Goal: Task Accomplishment & Management: Manage account settings

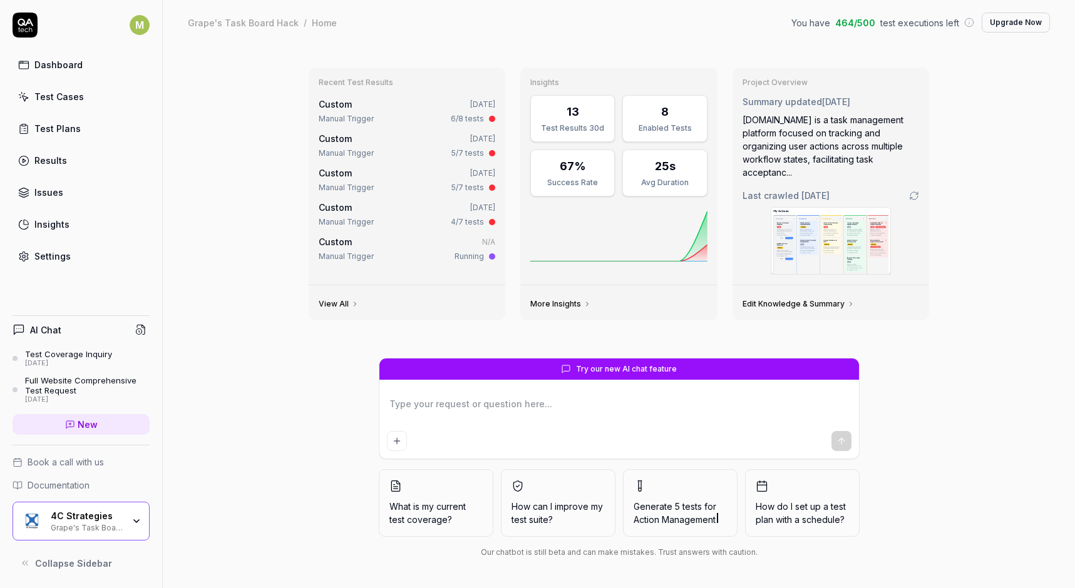
click at [56, 253] on div "Settings" at bounding box center [52, 256] width 36 height 13
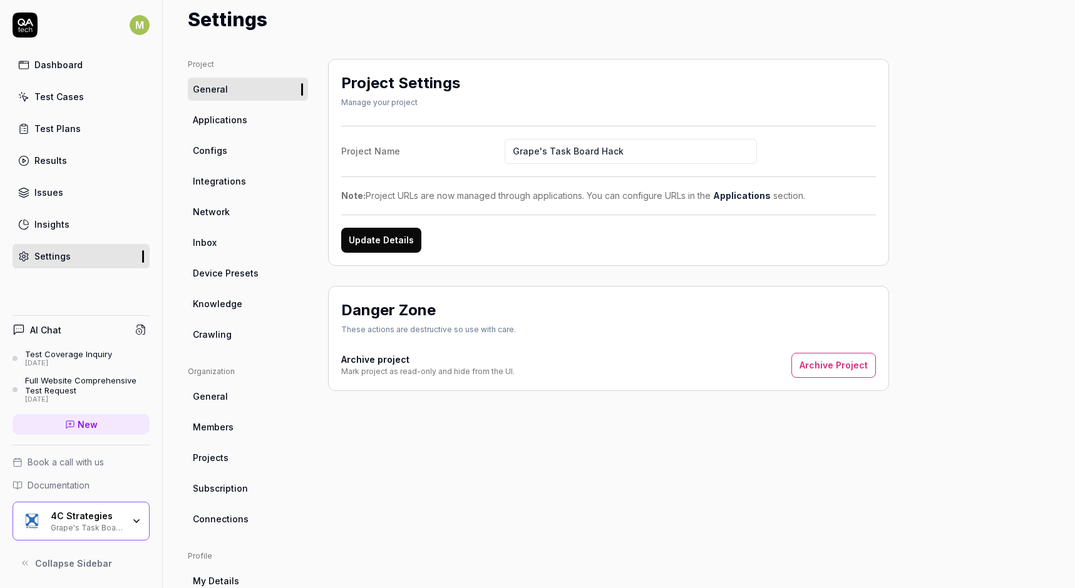
scroll to position [62, 0]
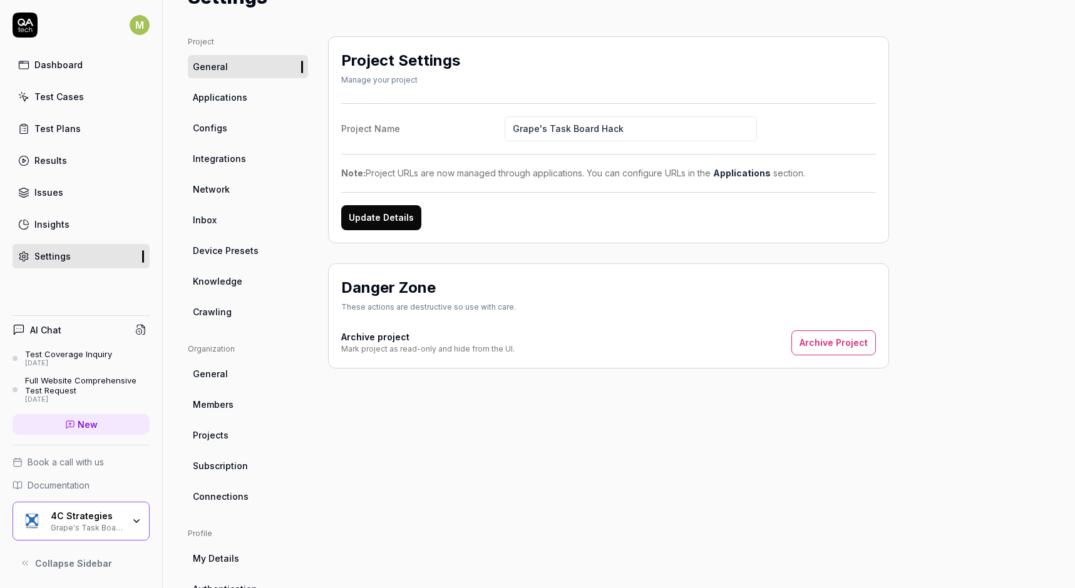
click at [217, 318] on span "Crawling" at bounding box center [212, 311] width 39 height 13
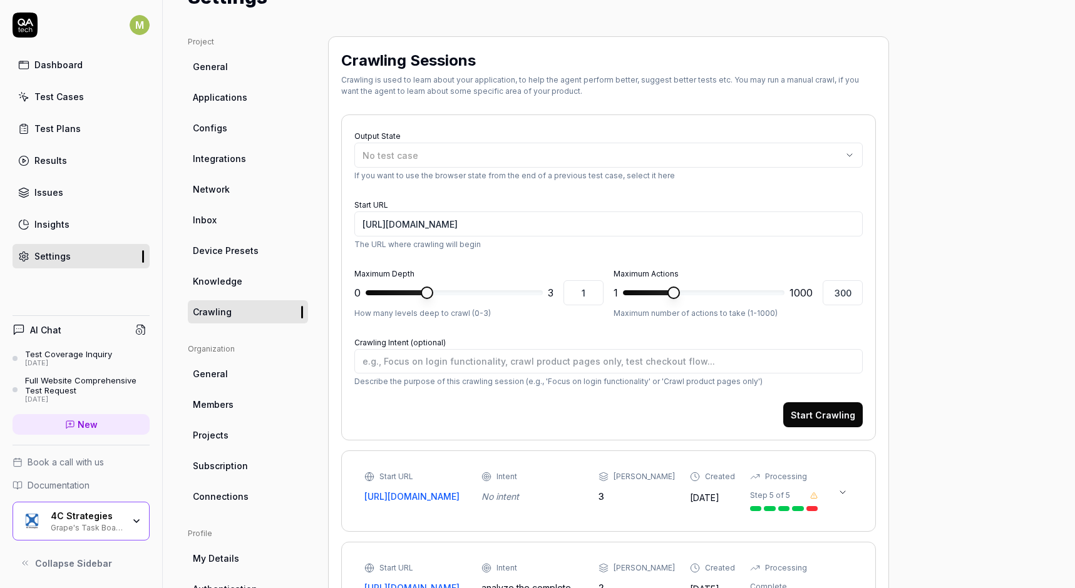
click at [213, 368] on span "General" at bounding box center [210, 373] width 35 height 13
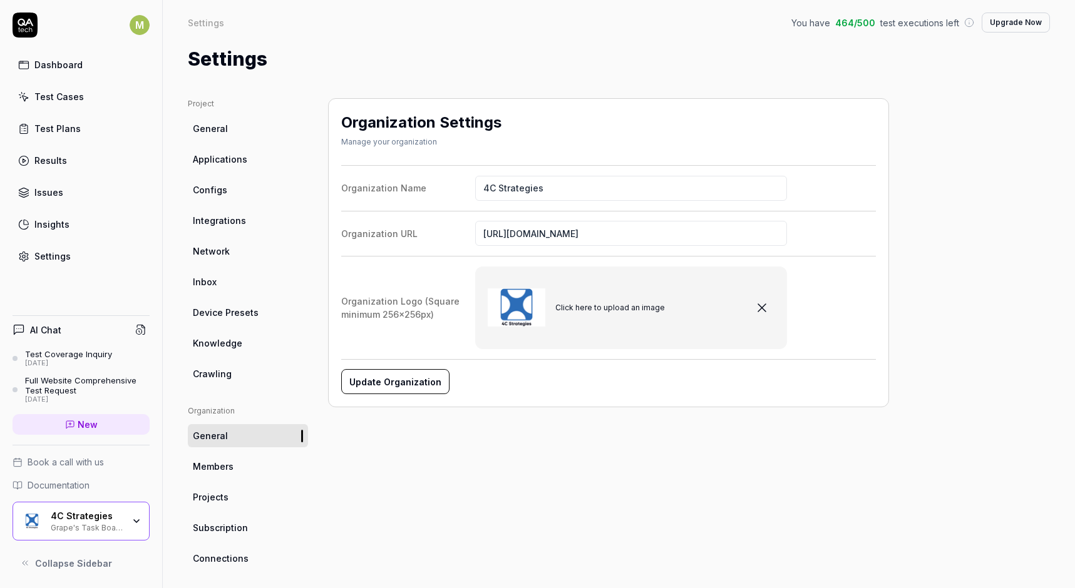
click at [205, 123] on span "General" at bounding box center [210, 128] width 35 height 13
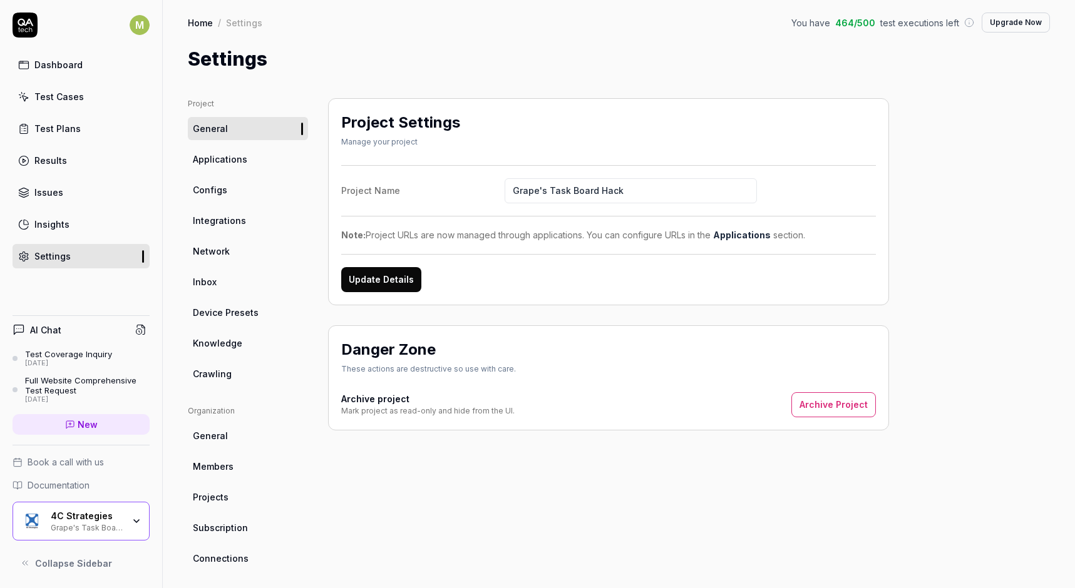
click at [215, 148] on link "Applications" at bounding box center [248, 159] width 120 height 23
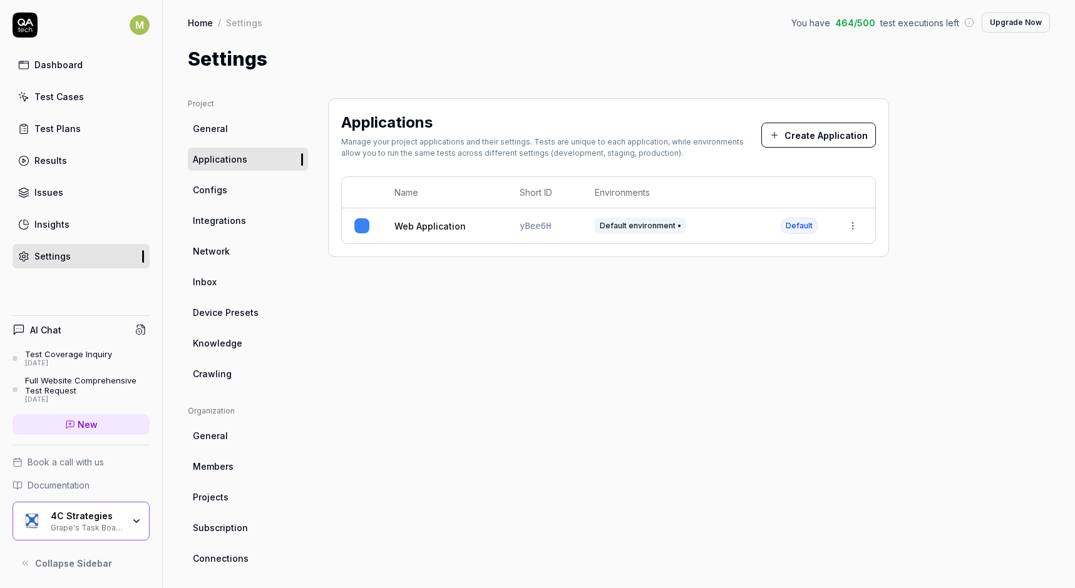
click at [222, 193] on span "Configs" at bounding box center [210, 189] width 34 height 13
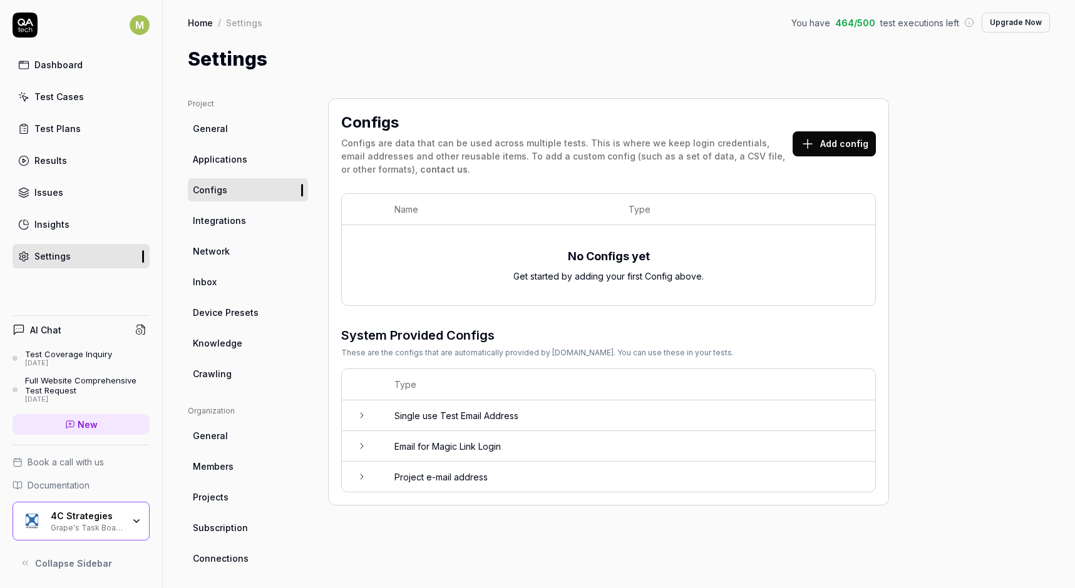
click at [361, 407] on td at bounding box center [362, 416] width 40 height 31
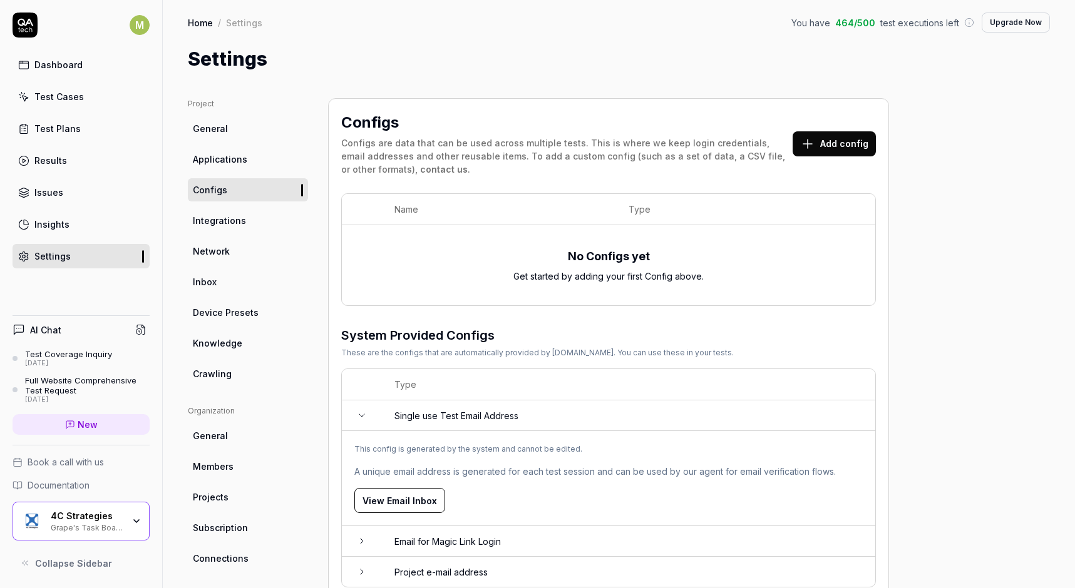
click at [361, 407] on td at bounding box center [362, 416] width 40 height 31
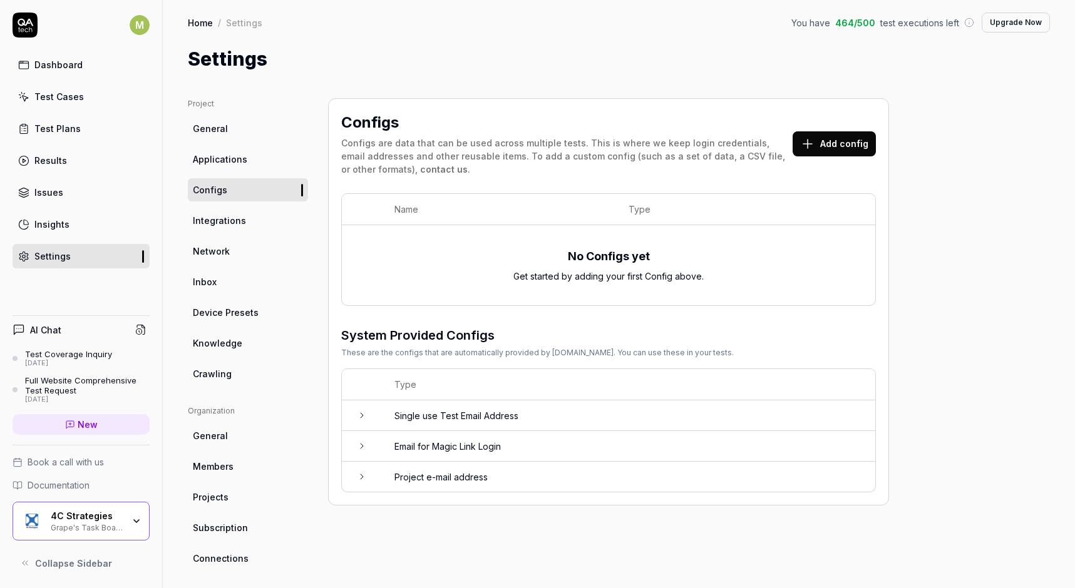
click at [218, 217] on span "Integrations" at bounding box center [219, 220] width 53 height 13
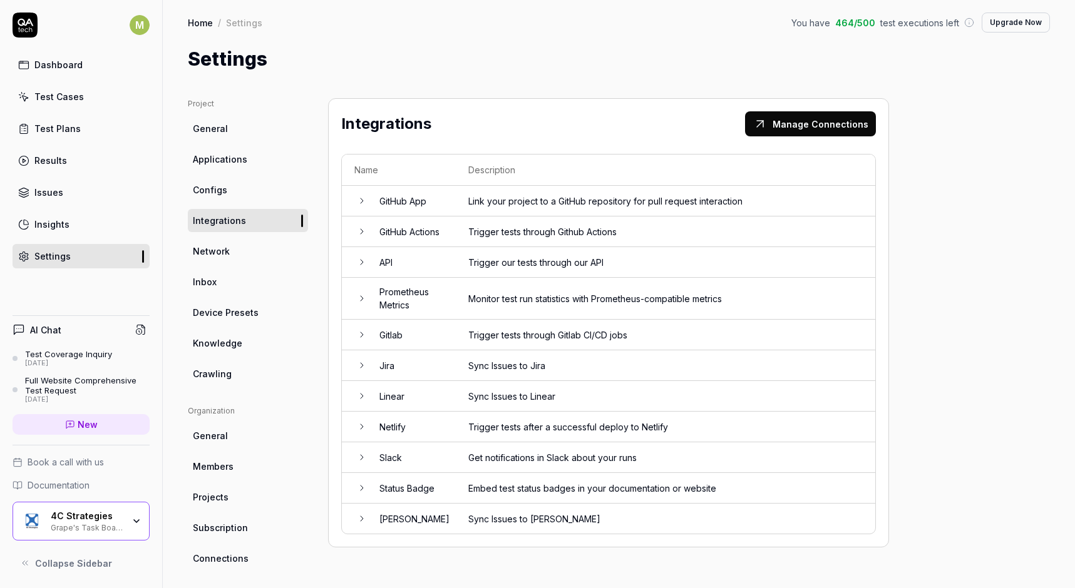
click at [226, 249] on span "Network" at bounding box center [211, 251] width 37 height 13
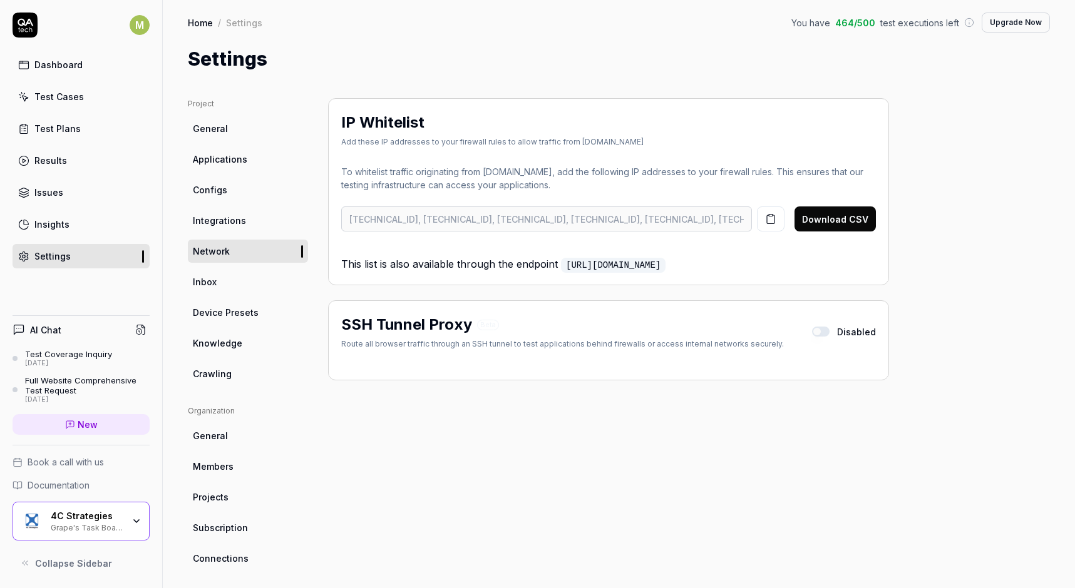
click at [411, 347] on div "Route all browser traffic through an SSH tunnel to test applications behind fir…" at bounding box center [562, 344] width 442 height 11
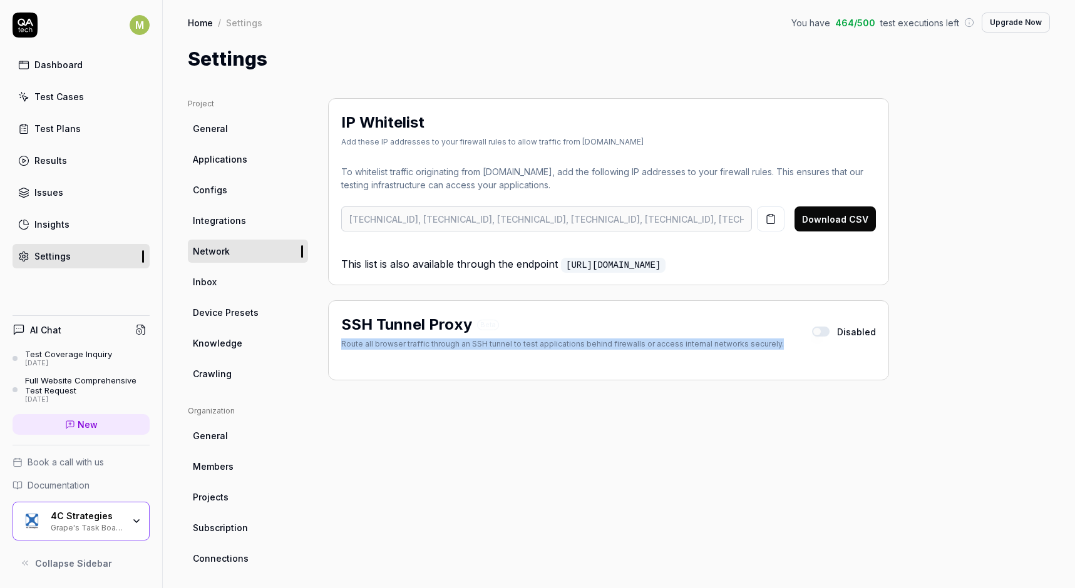
click at [411, 347] on div "Route all browser traffic through an SSH tunnel to test applications behind fir…" at bounding box center [562, 344] width 442 height 11
click at [205, 285] on span "Inbox" at bounding box center [205, 281] width 24 height 13
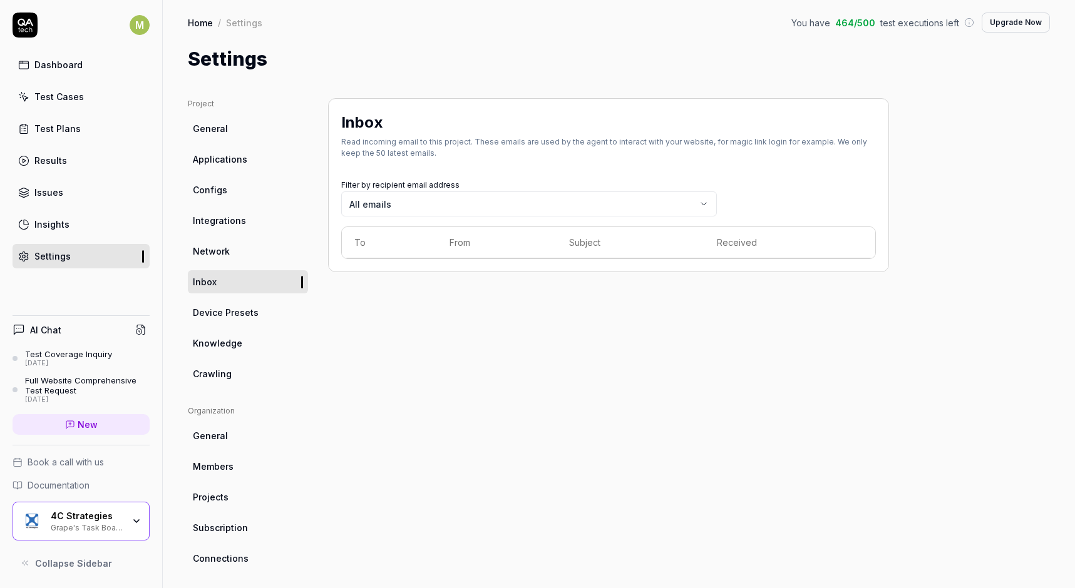
click at [225, 314] on span "Device Presets" at bounding box center [226, 312] width 66 height 13
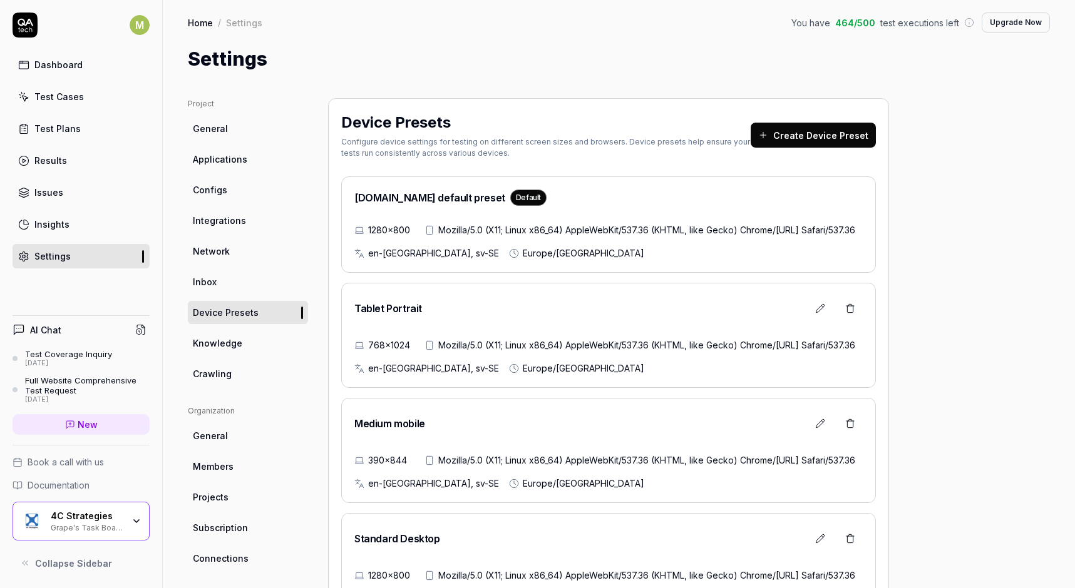
click at [220, 339] on span "Knowledge" at bounding box center [217, 343] width 49 height 13
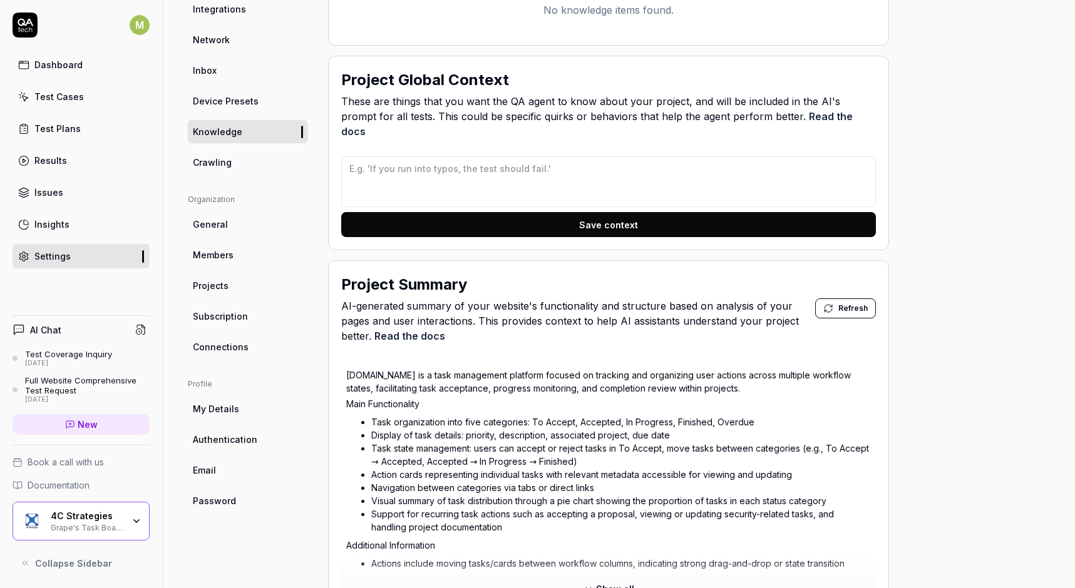
scroll to position [203, 0]
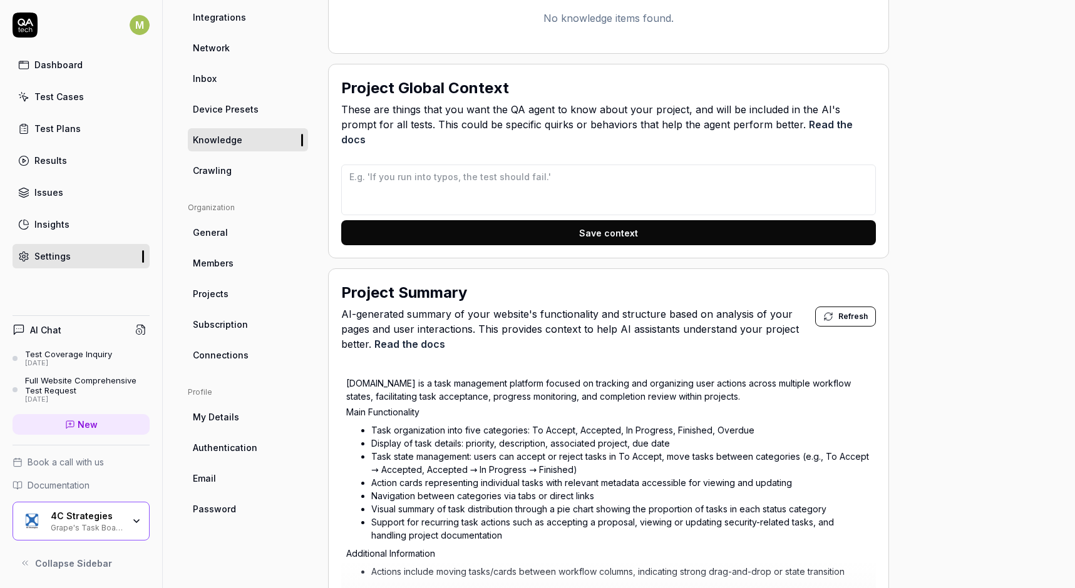
click at [215, 173] on span "Crawling" at bounding box center [212, 170] width 39 height 13
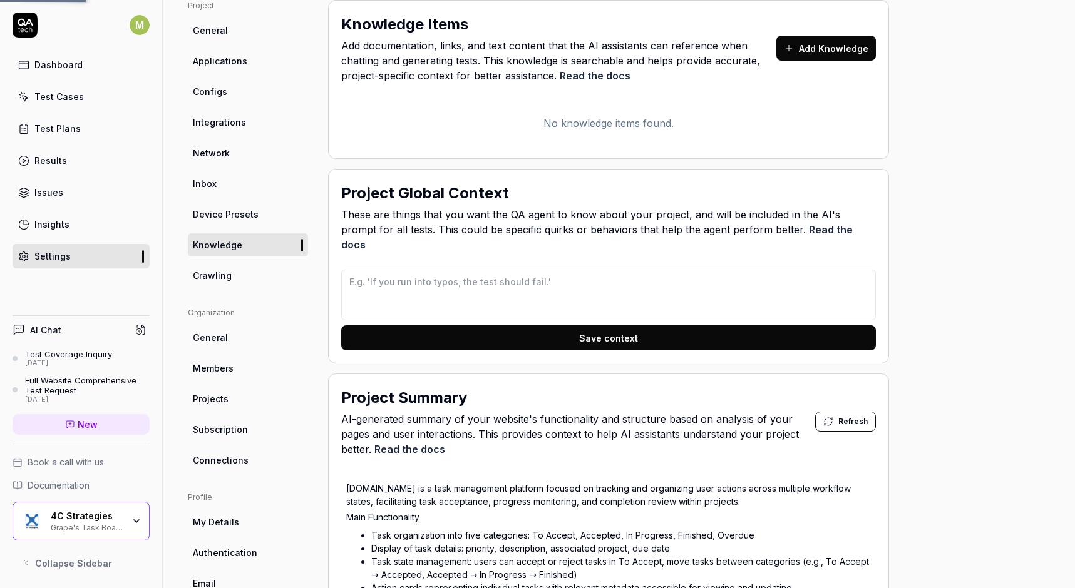
type textarea "*"
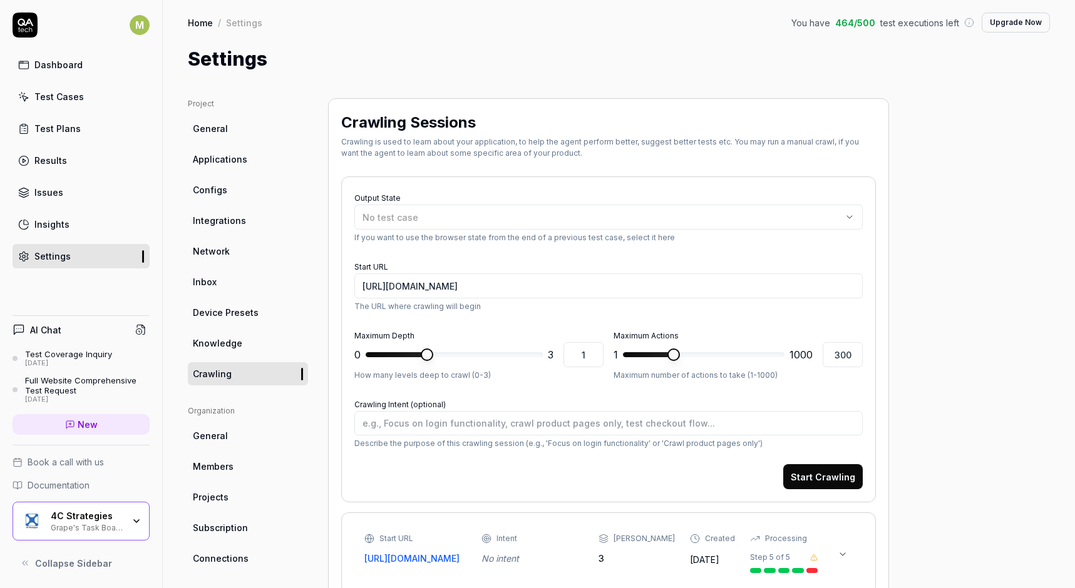
click at [201, 135] on link "General" at bounding box center [248, 128] width 120 height 23
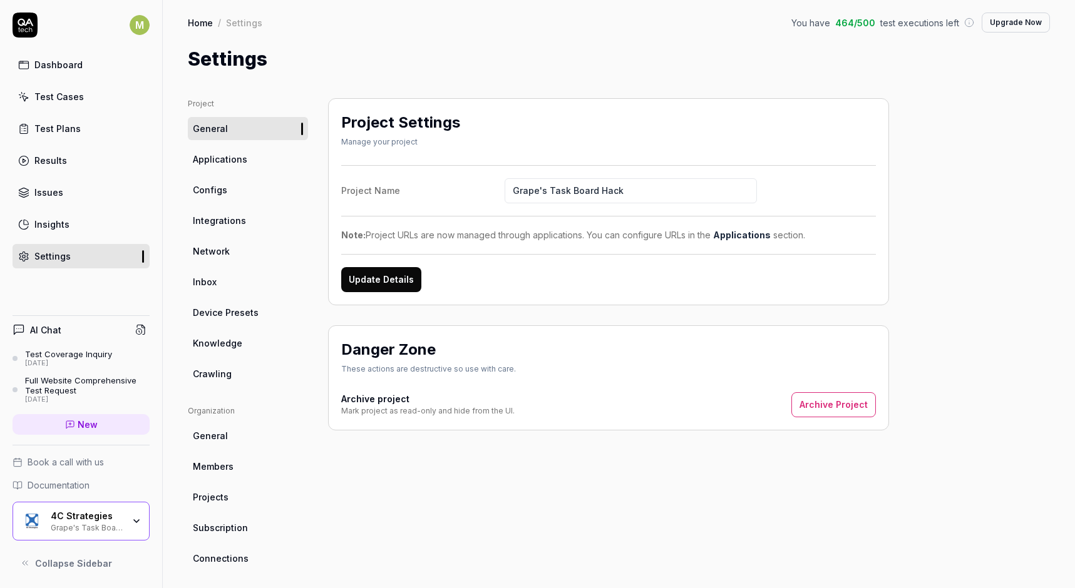
click at [213, 156] on span "Applications" at bounding box center [220, 159] width 54 height 13
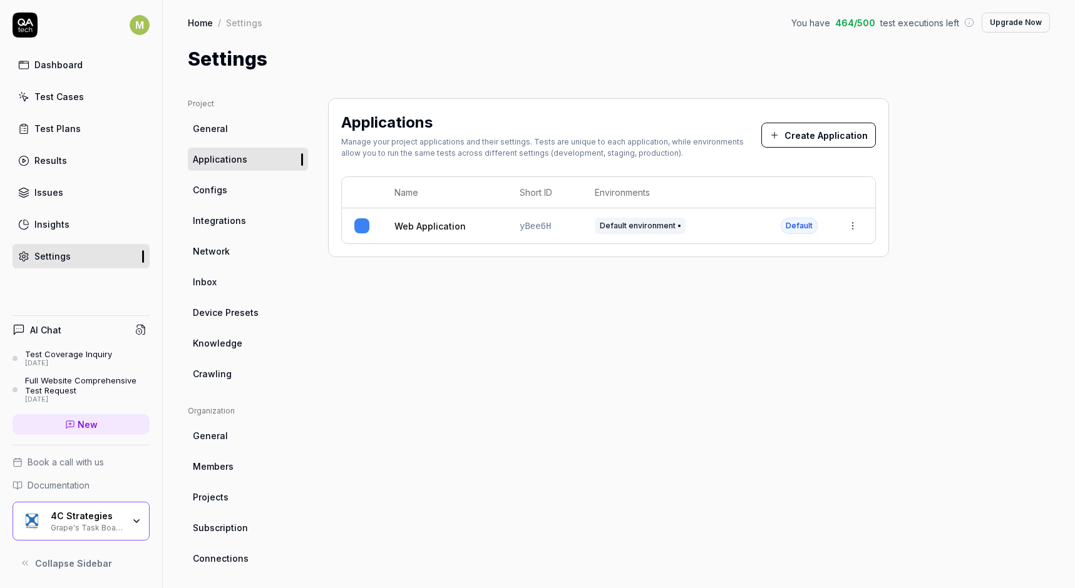
click at [854, 223] on html "M Dashboard Test Cases Test Plans Results Issues Insights Settings AI Chat Test…" at bounding box center [537, 294] width 1075 height 588
click at [753, 309] on span "Edit" at bounding box center [753, 307] width 16 height 13
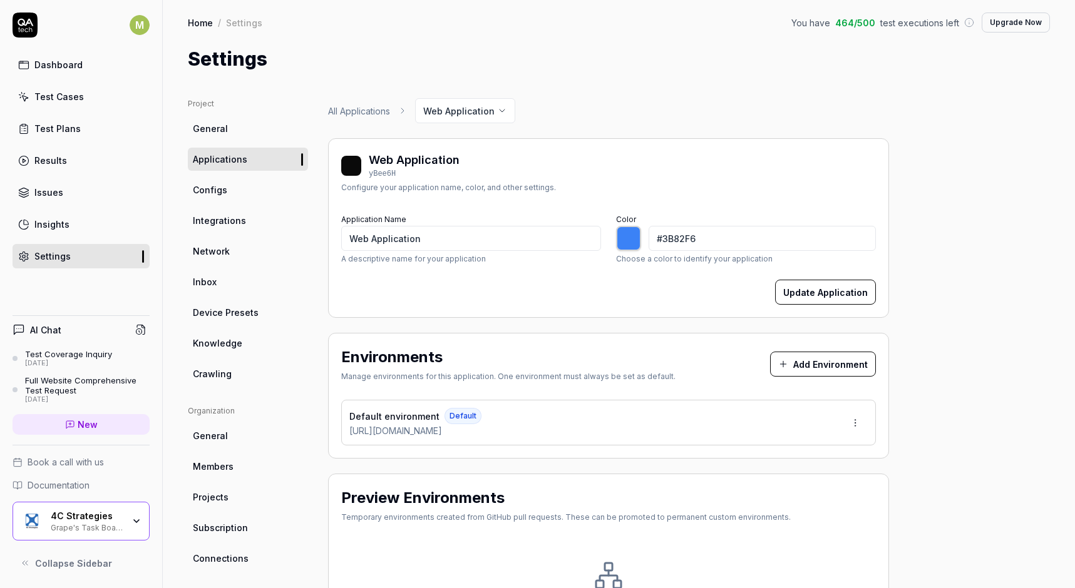
type input "*******"
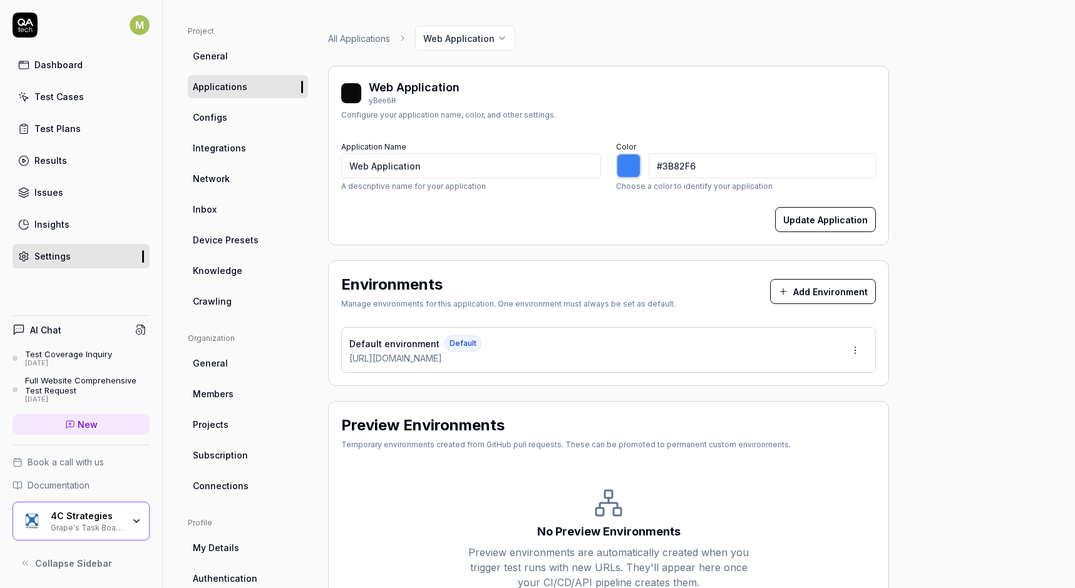
scroll to position [64, 0]
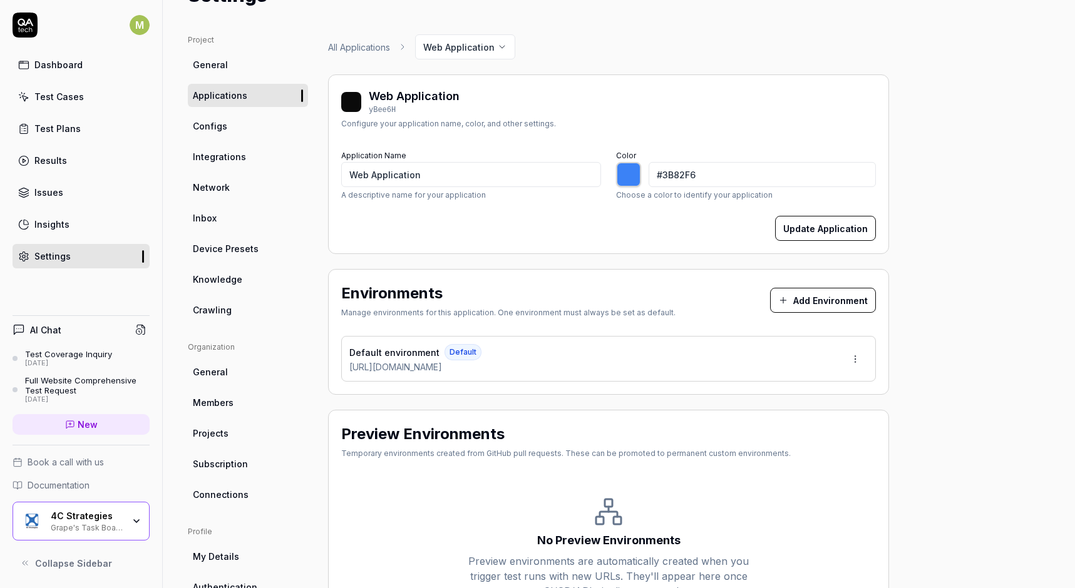
click at [218, 123] on span "Configs" at bounding box center [210, 126] width 34 height 13
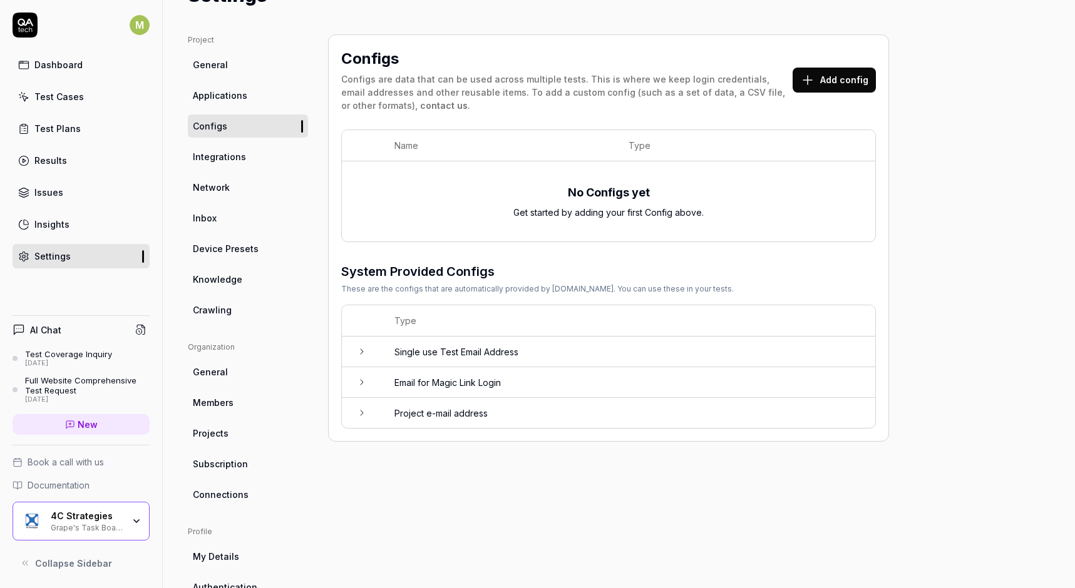
click at [230, 158] on span "Integrations" at bounding box center [219, 156] width 53 height 13
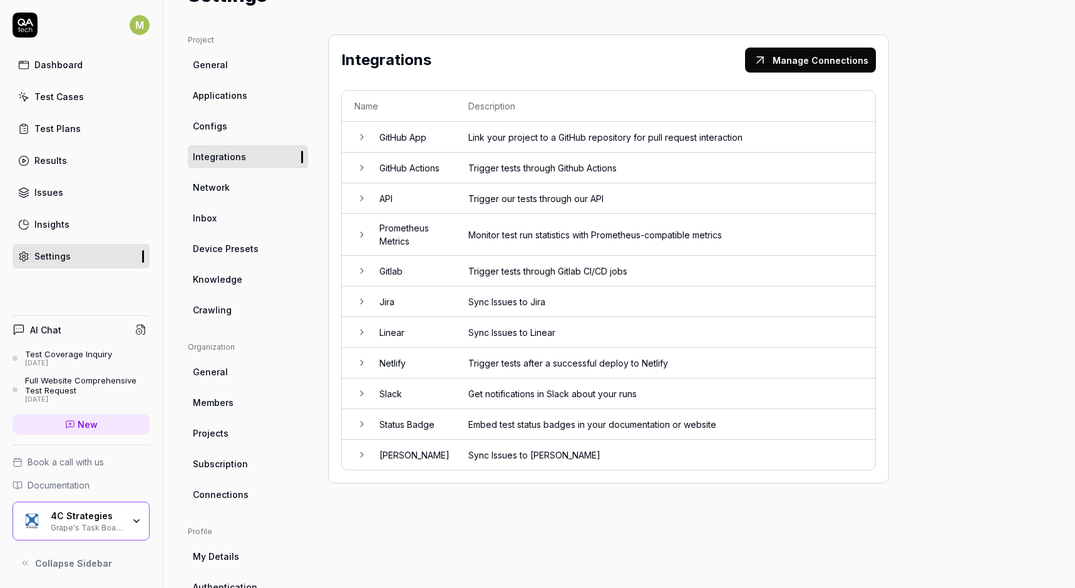
click at [206, 182] on span "Network" at bounding box center [211, 187] width 37 height 13
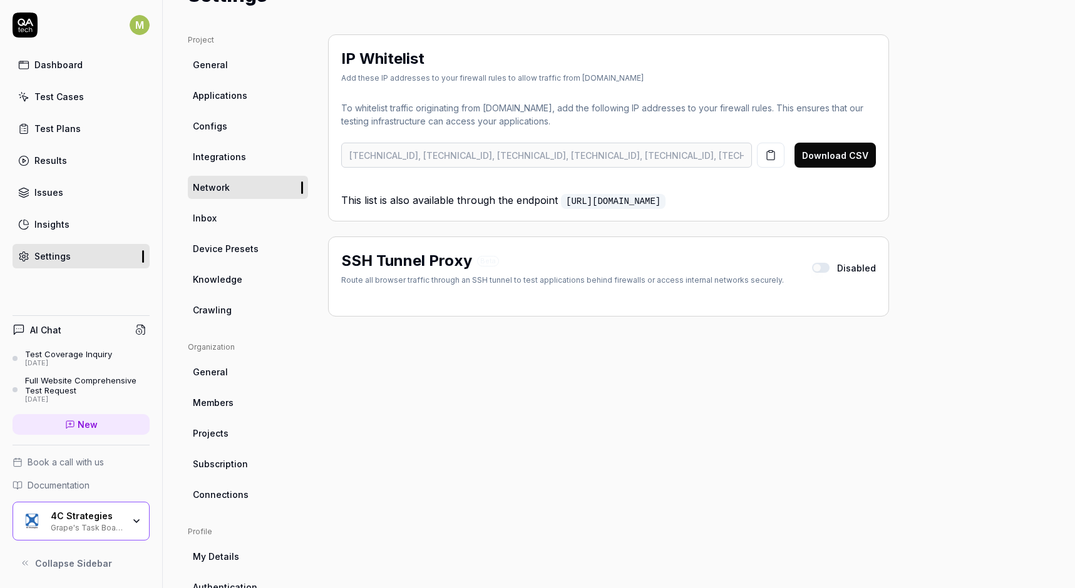
click at [213, 218] on span "Inbox" at bounding box center [205, 218] width 24 height 13
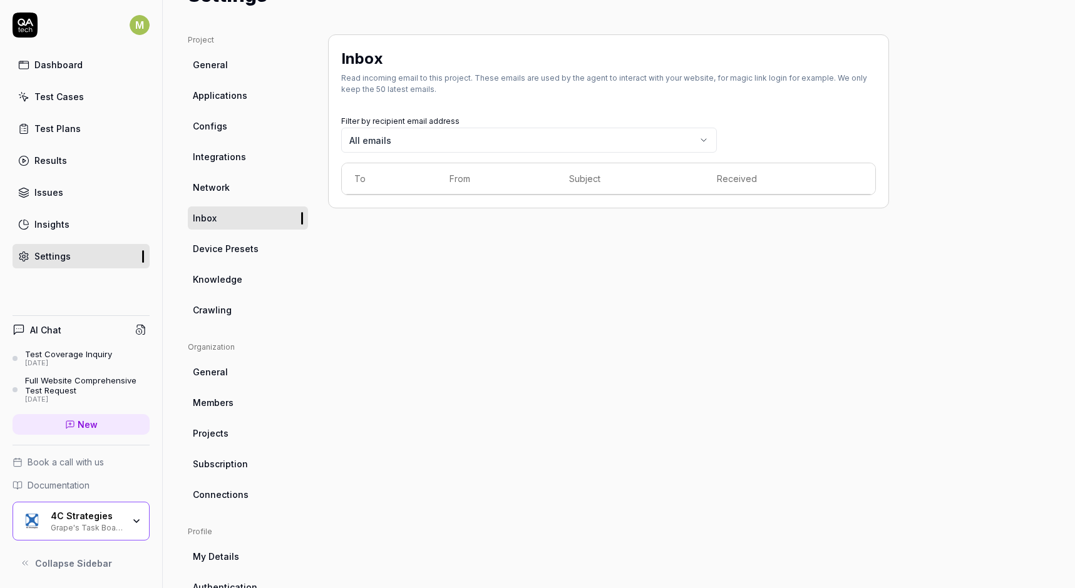
click at [218, 248] on span "Device Presets" at bounding box center [226, 248] width 66 height 13
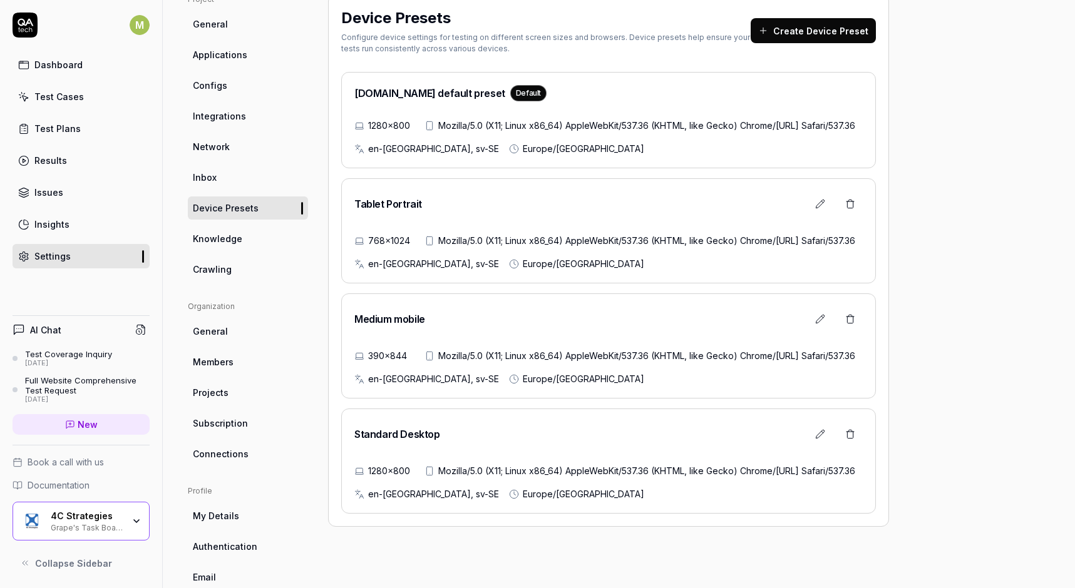
scroll to position [113, 0]
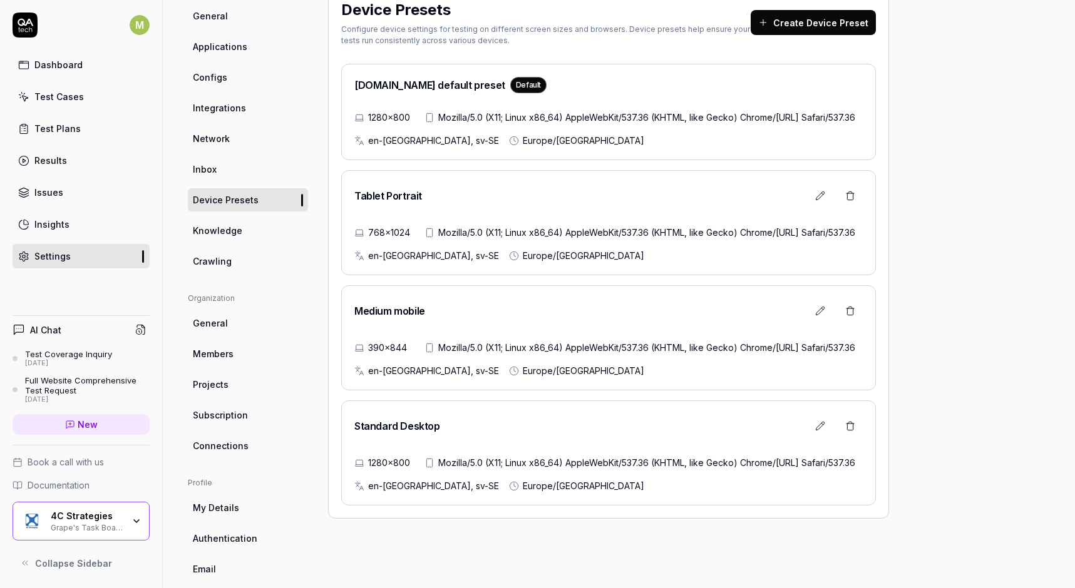
click at [208, 232] on span "Knowledge" at bounding box center [217, 230] width 49 height 13
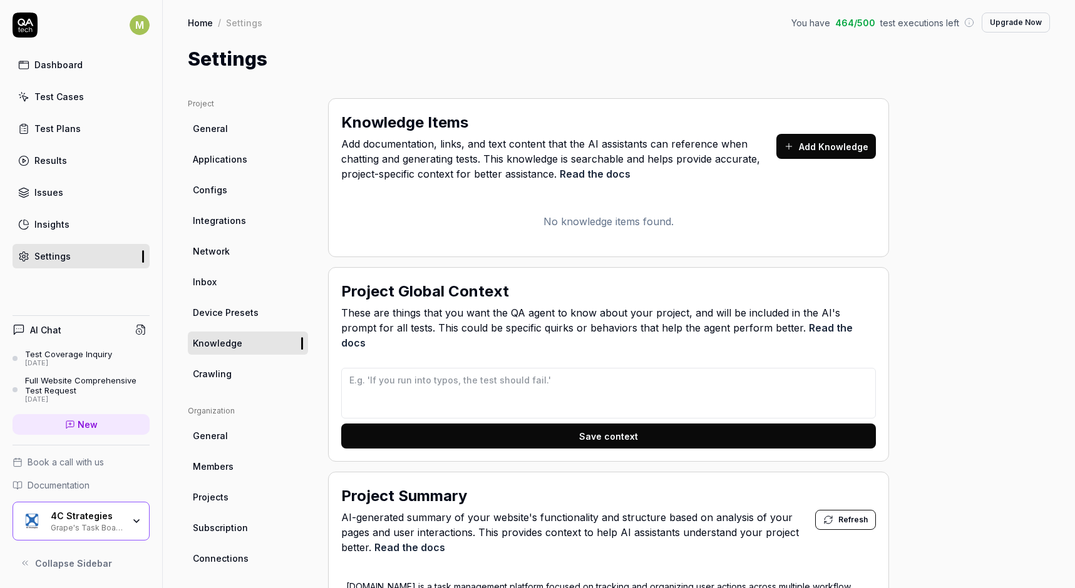
click at [217, 366] on link "Crawling" at bounding box center [248, 373] width 120 height 23
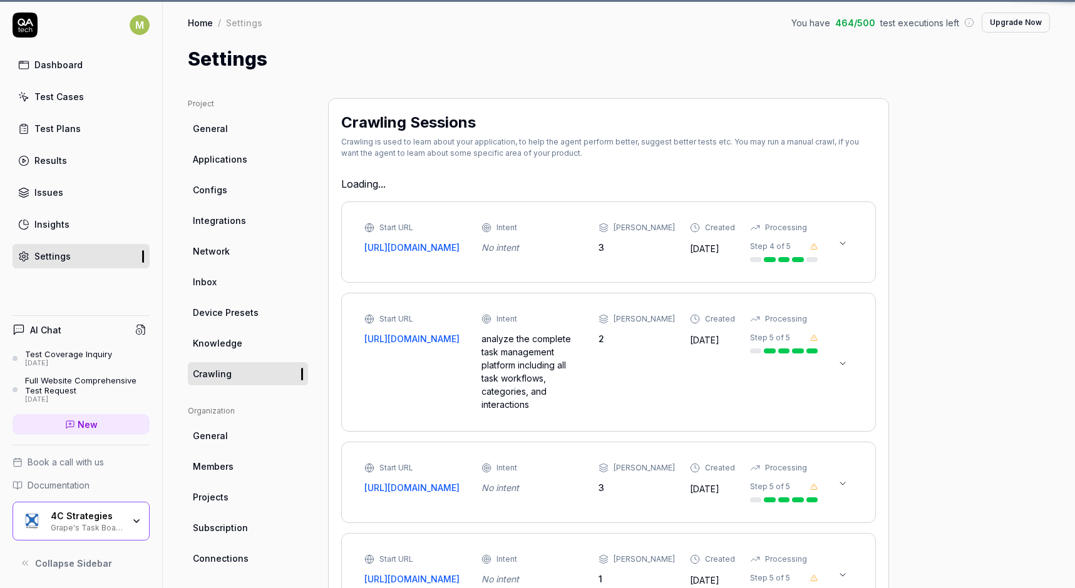
type textarea "*"
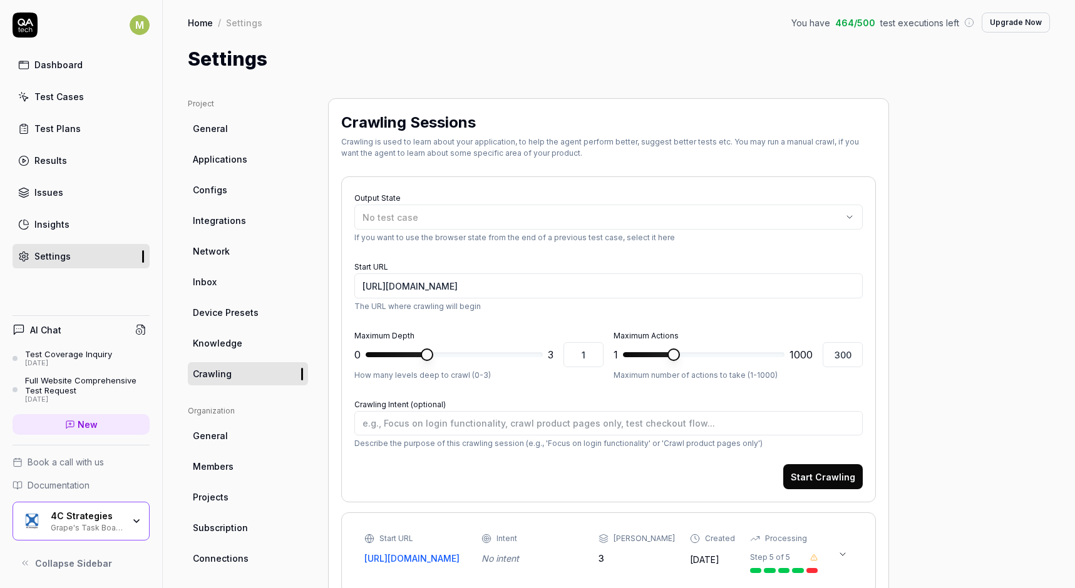
click at [216, 443] on link "General" at bounding box center [248, 435] width 120 height 23
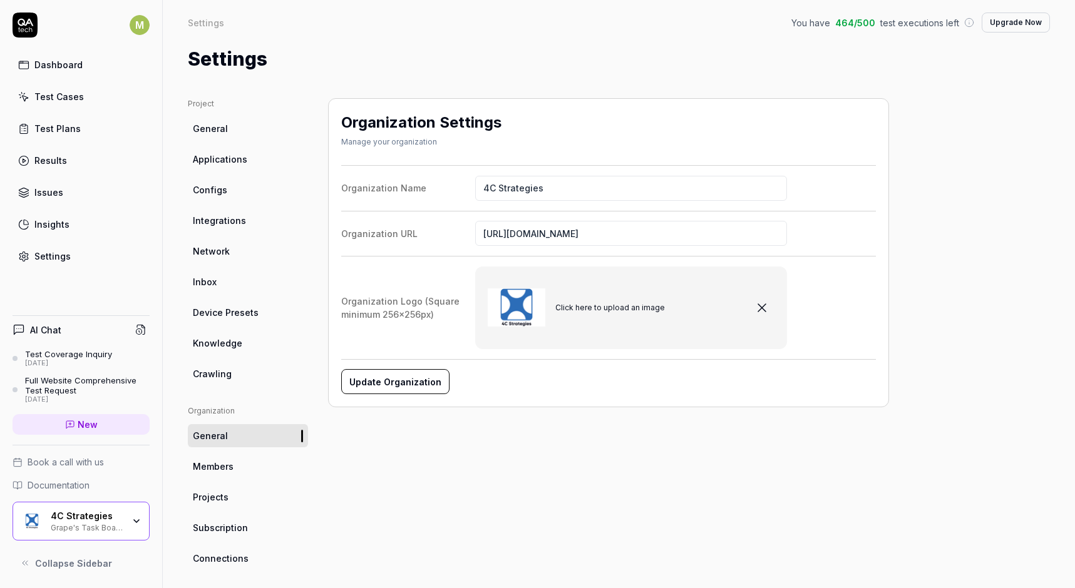
click at [212, 472] on span "Members" at bounding box center [213, 466] width 41 height 13
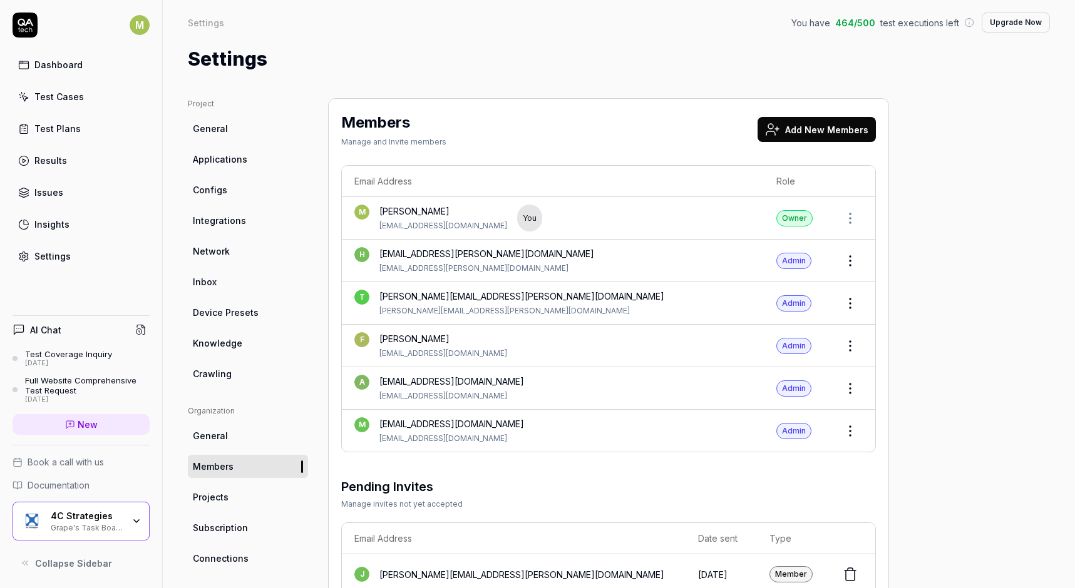
click at [214, 496] on span "Projects" at bounding box center [211, 497] width 36 height 13
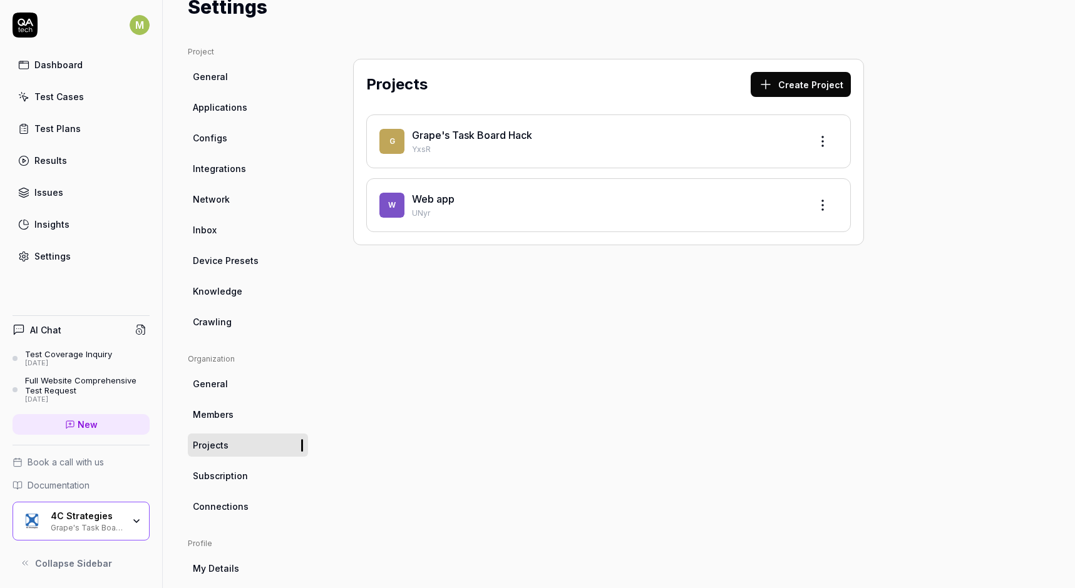
scroll to position [54, 0]
click at [238, 474] on span "Subscription" at bounding box center [220, 474] width 55 height 13
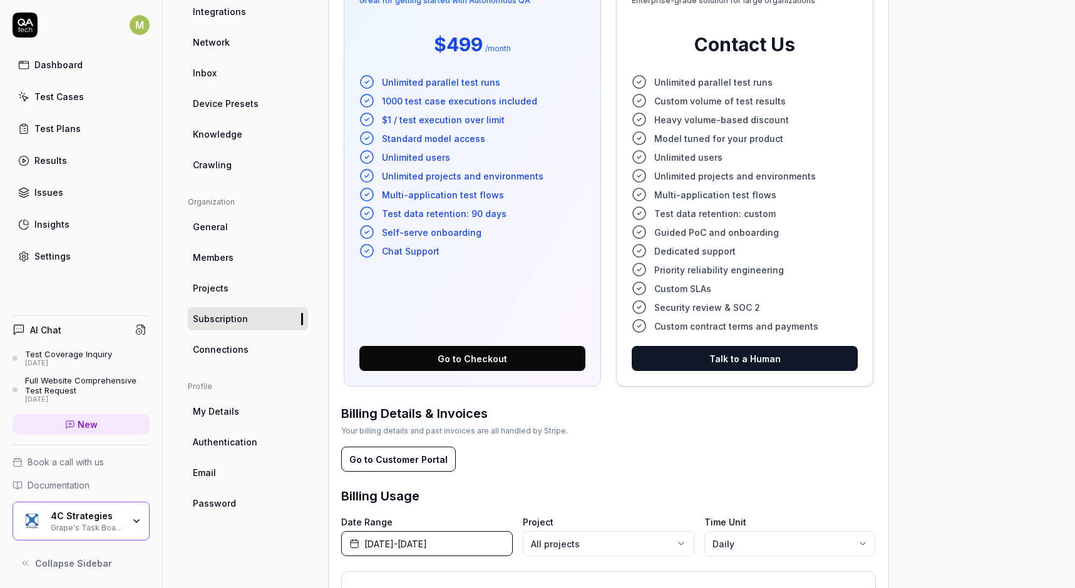
scroll to position [225, 0]
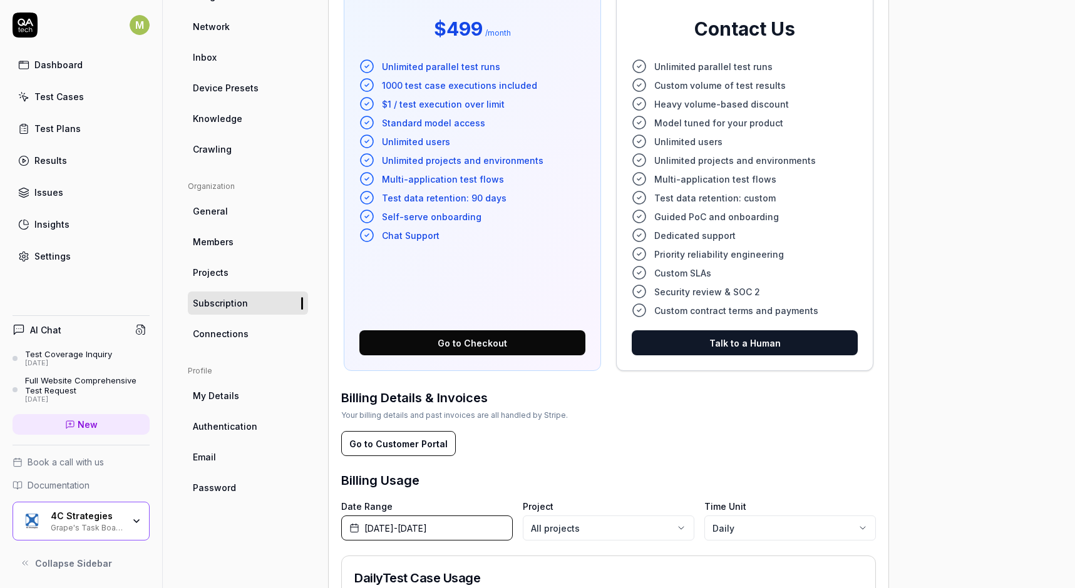
click at [213, 331] on span "Connections" at bounding box center [221, 333] width 56 height 13
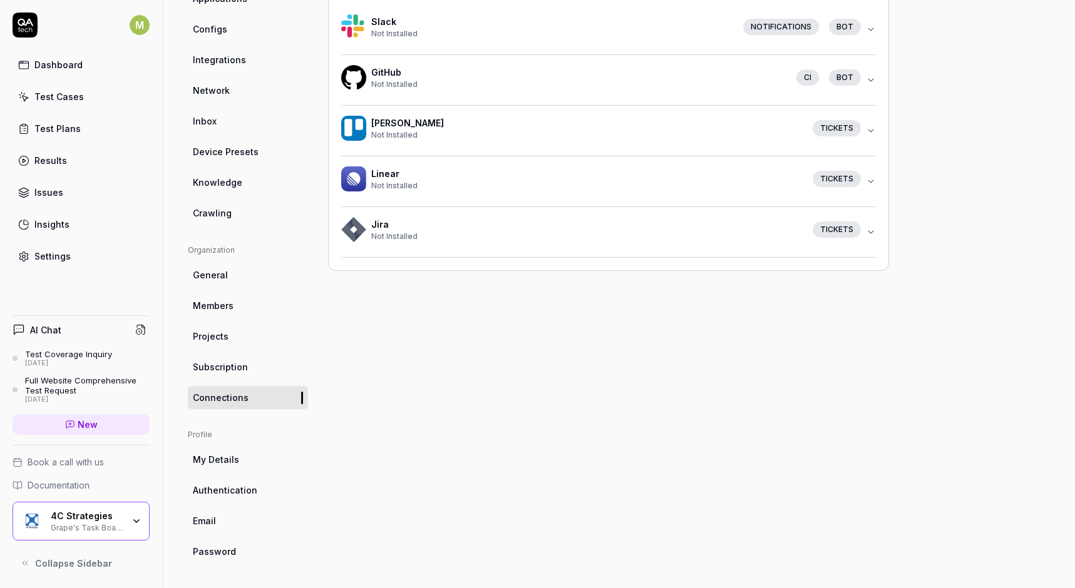
scroll to position [161, 0]
